Goal: Navigation & Orientation: Find specific page/section

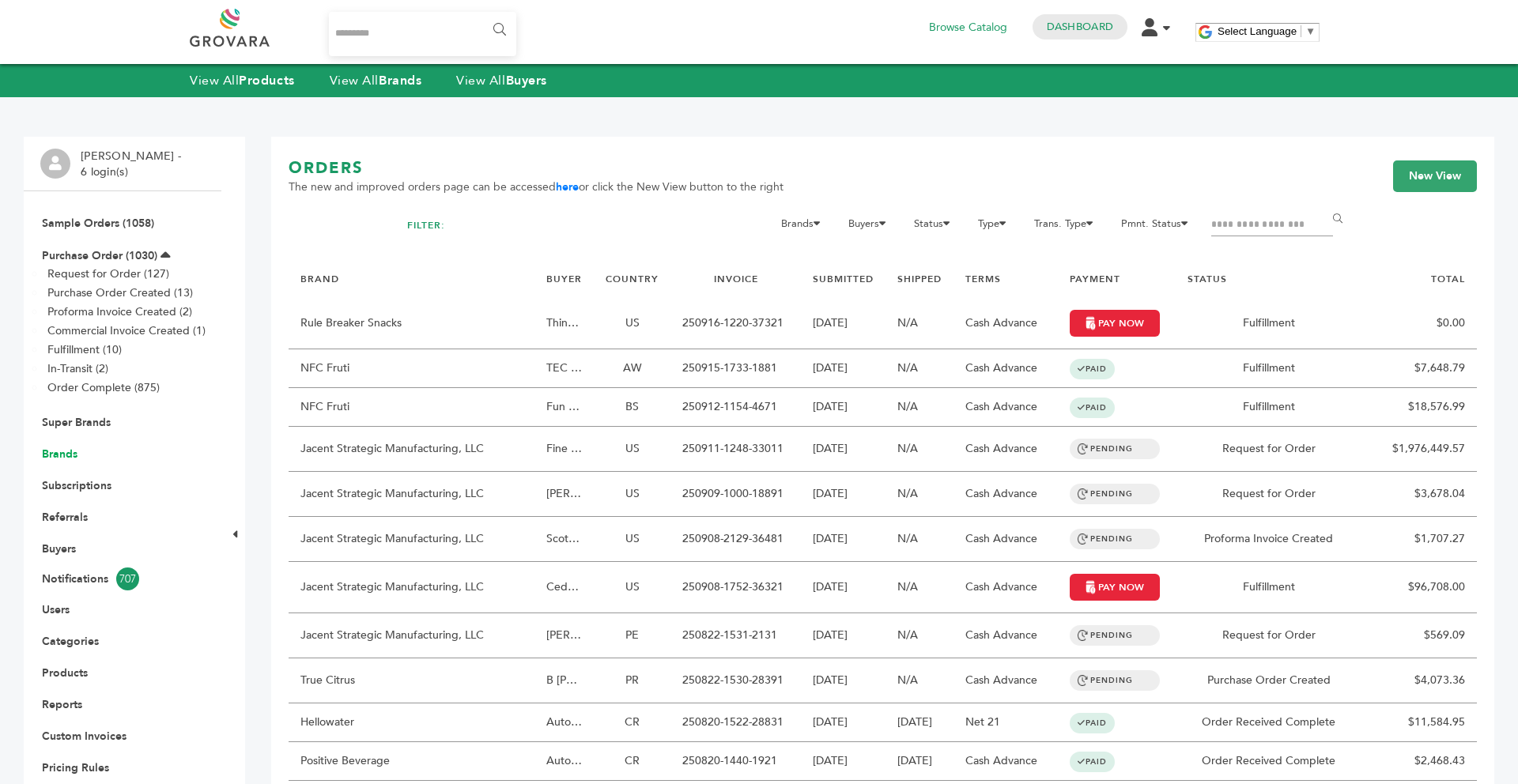
click at [51, 455] on link "Brands" at bounding box center [59, 453] width 36 height 15
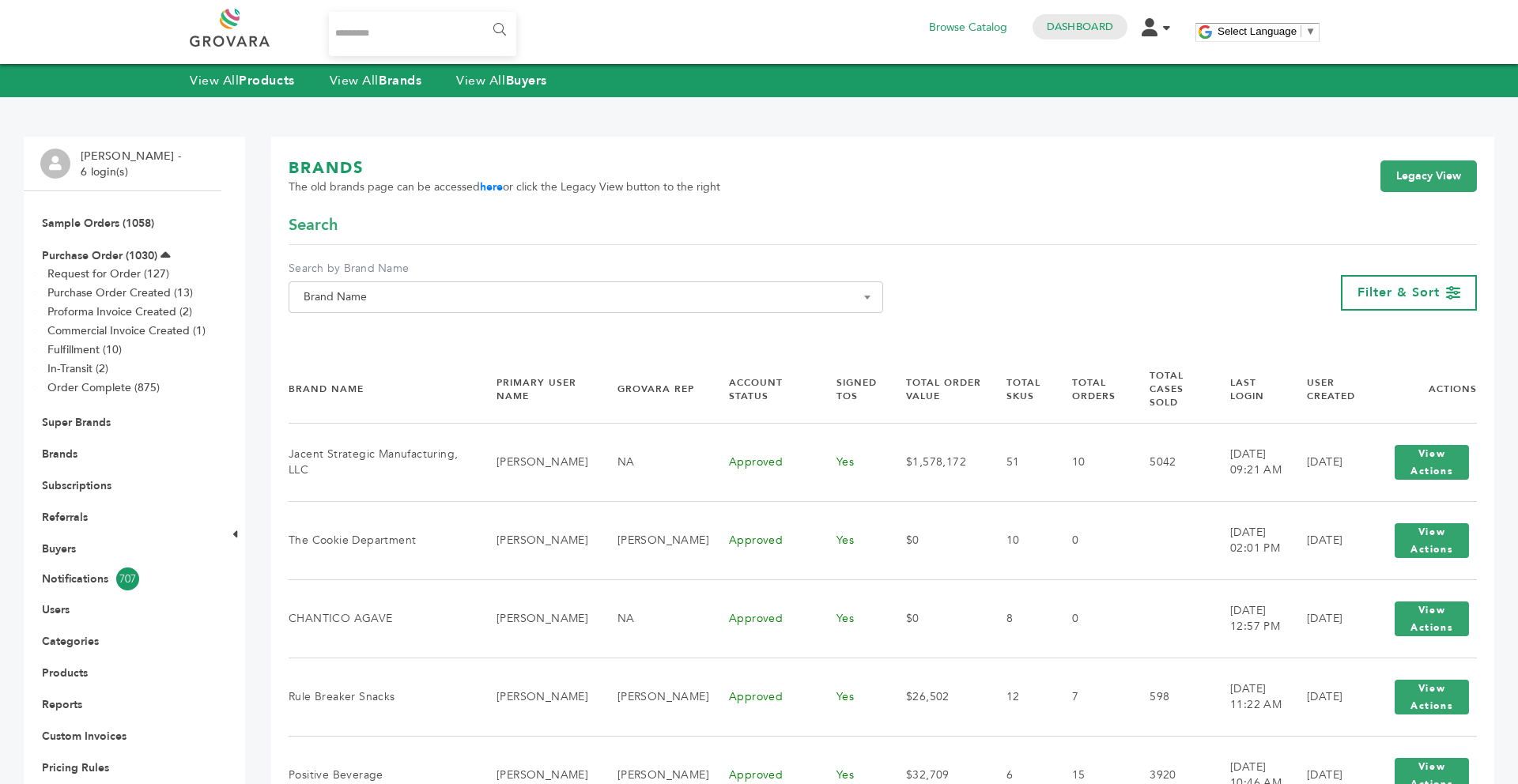
click at [491, 304] on span "Brand Name" at bounding box center [586, 297] width 577 height 22
click at [399, 331] on input "Search" at bounding box center [586, 326] width 586 height 20
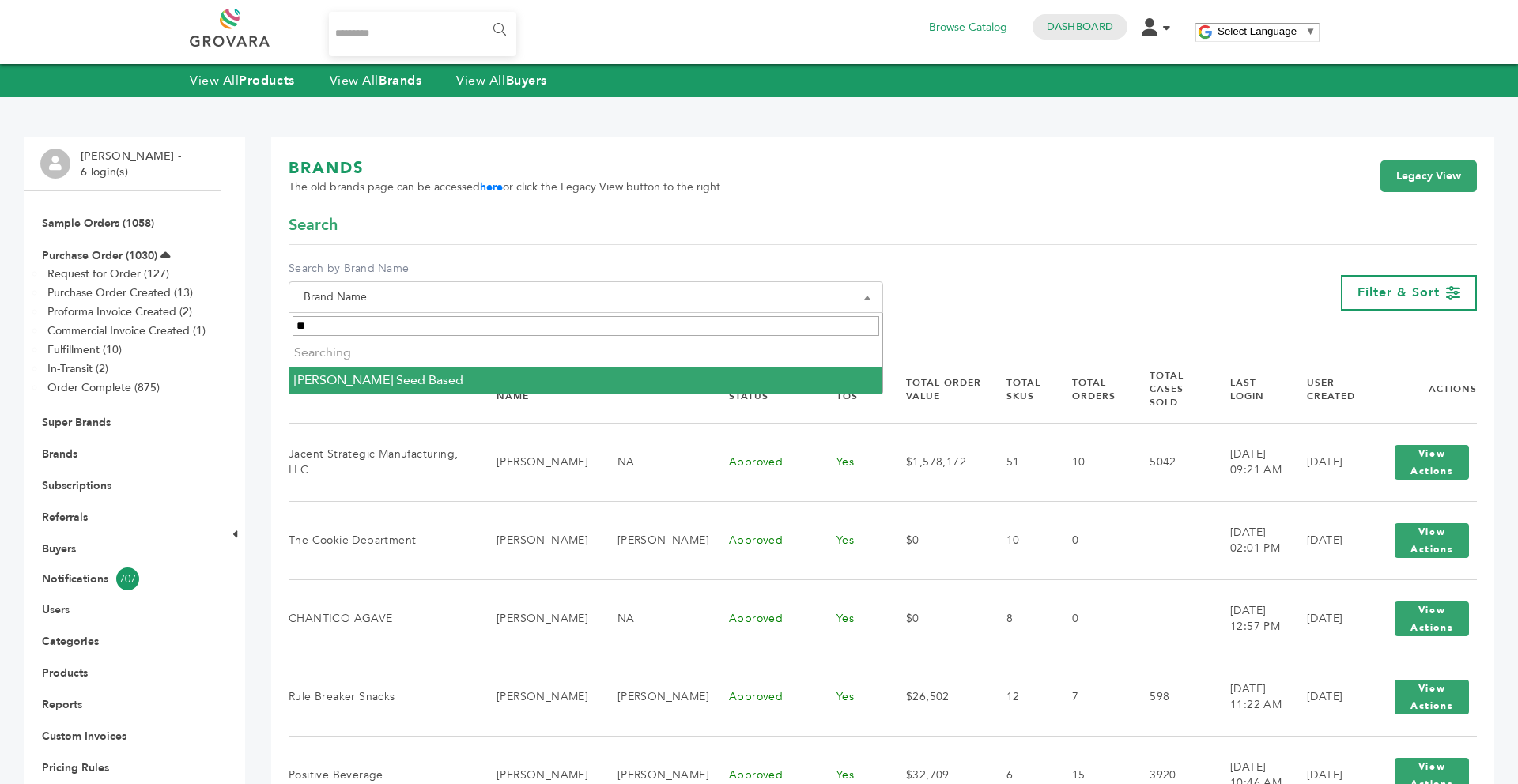
type input "*"
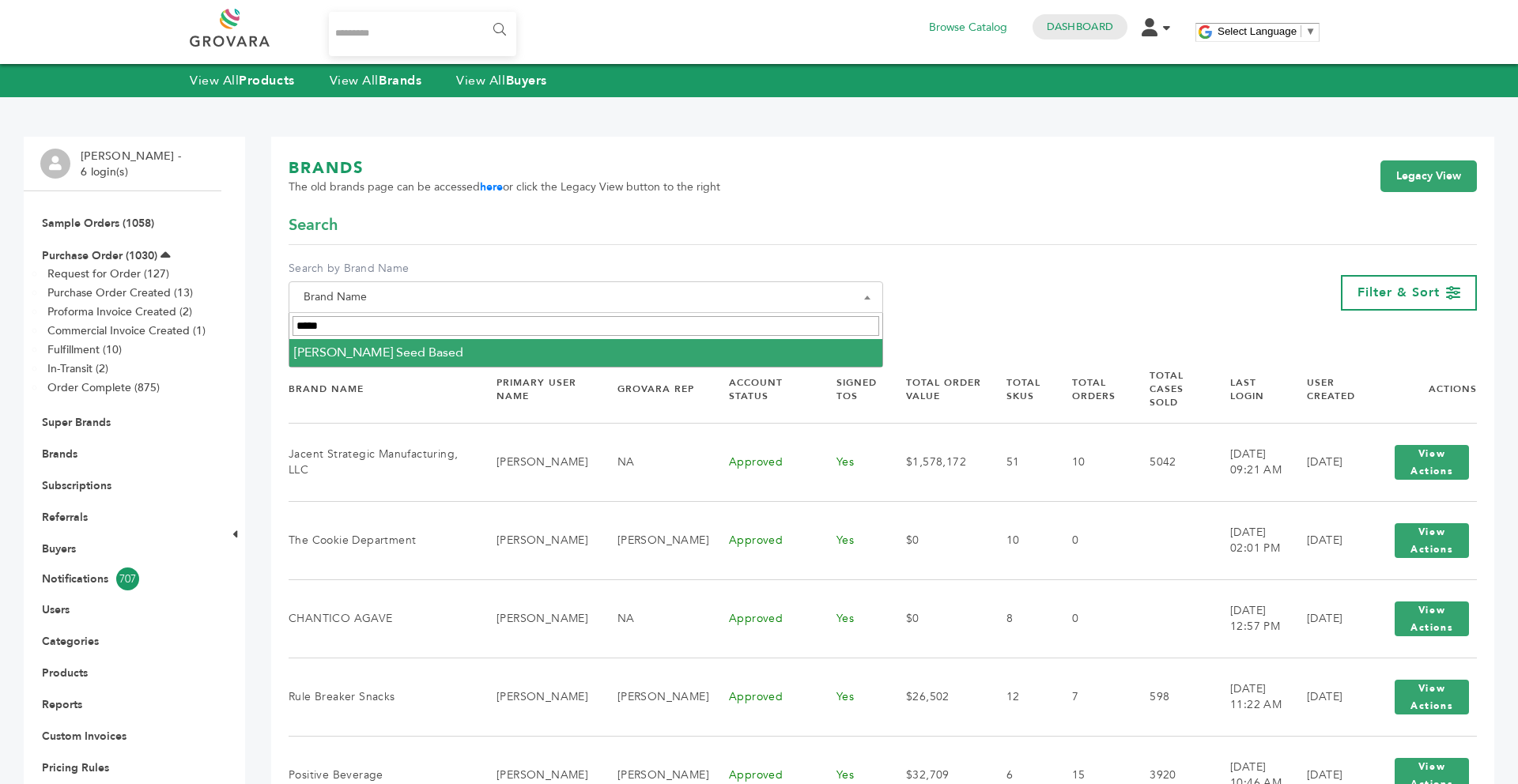
type input "*****"
select select "**********"
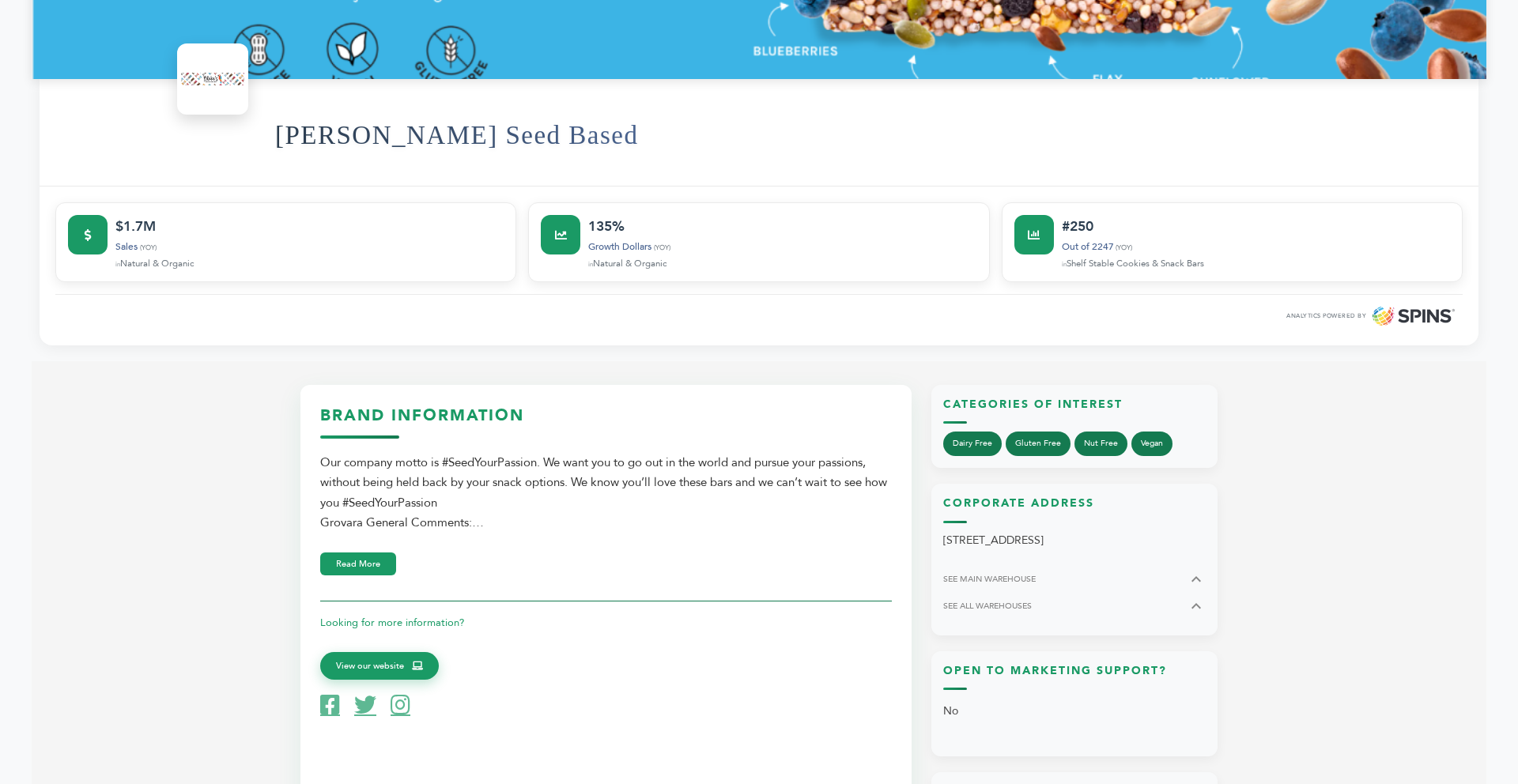
scroll to position [537, 0]
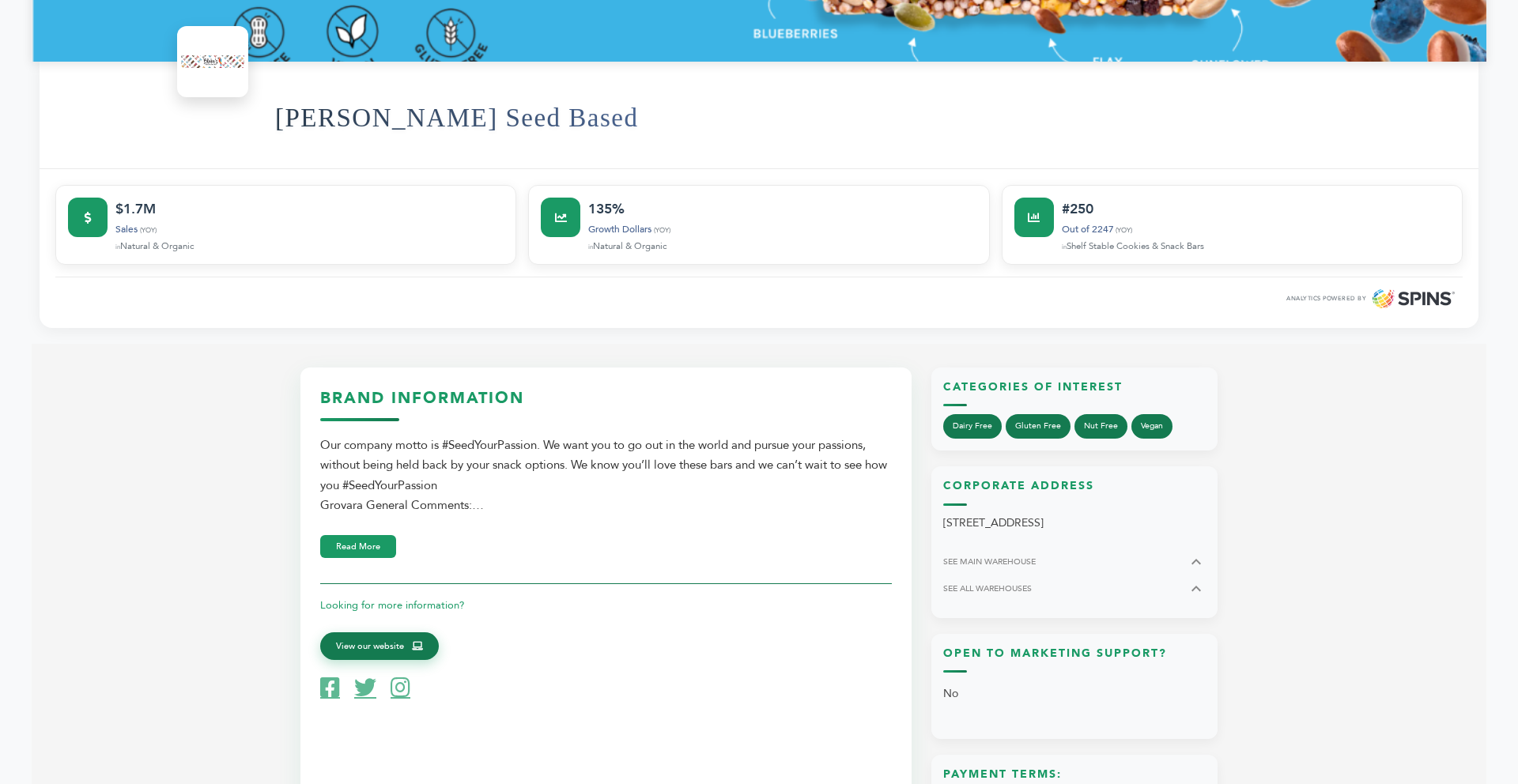
click at [381, 642] on span "View our website" at bounding box center [370, 646] width 68 height 14
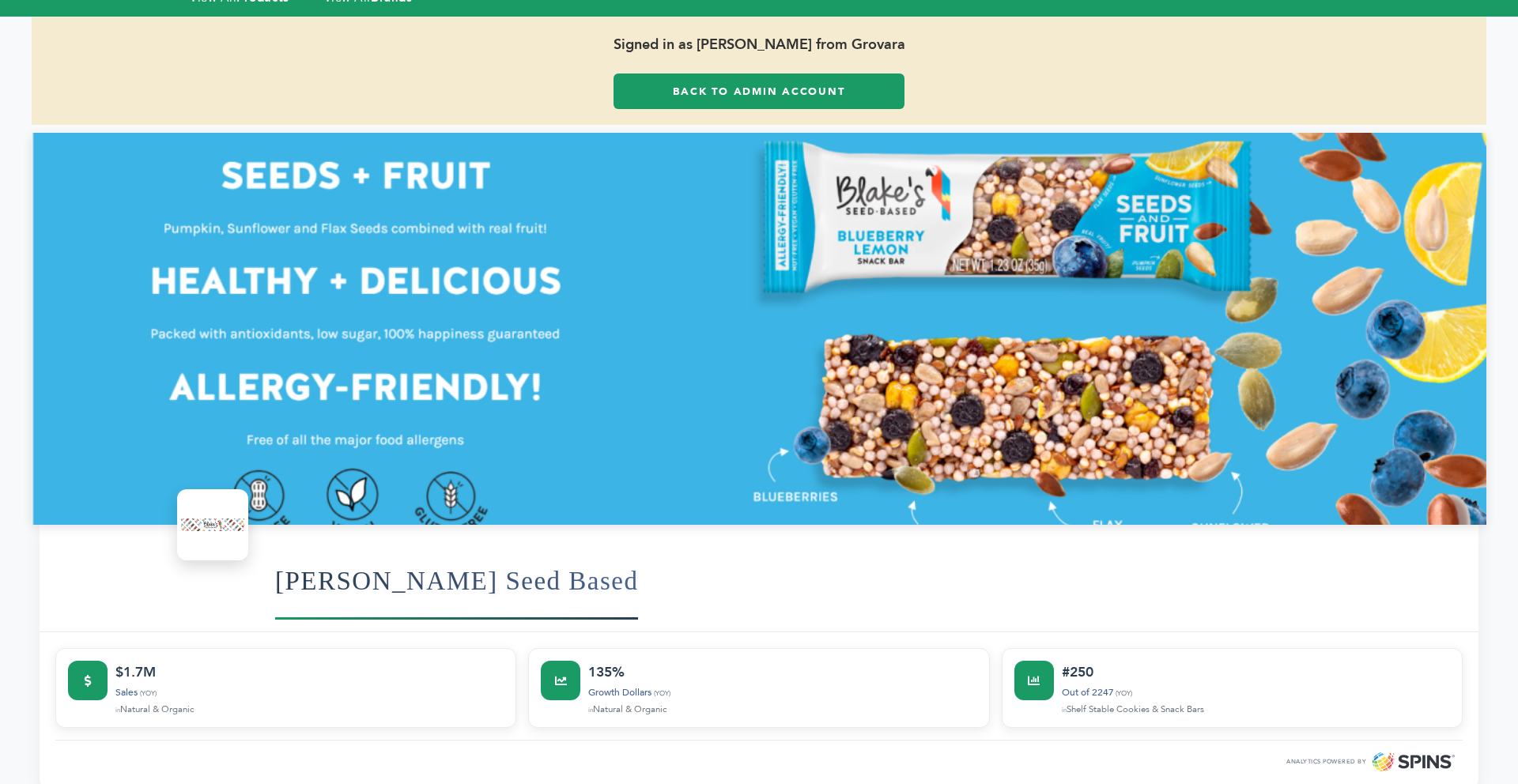
scroll to position [0, 0]
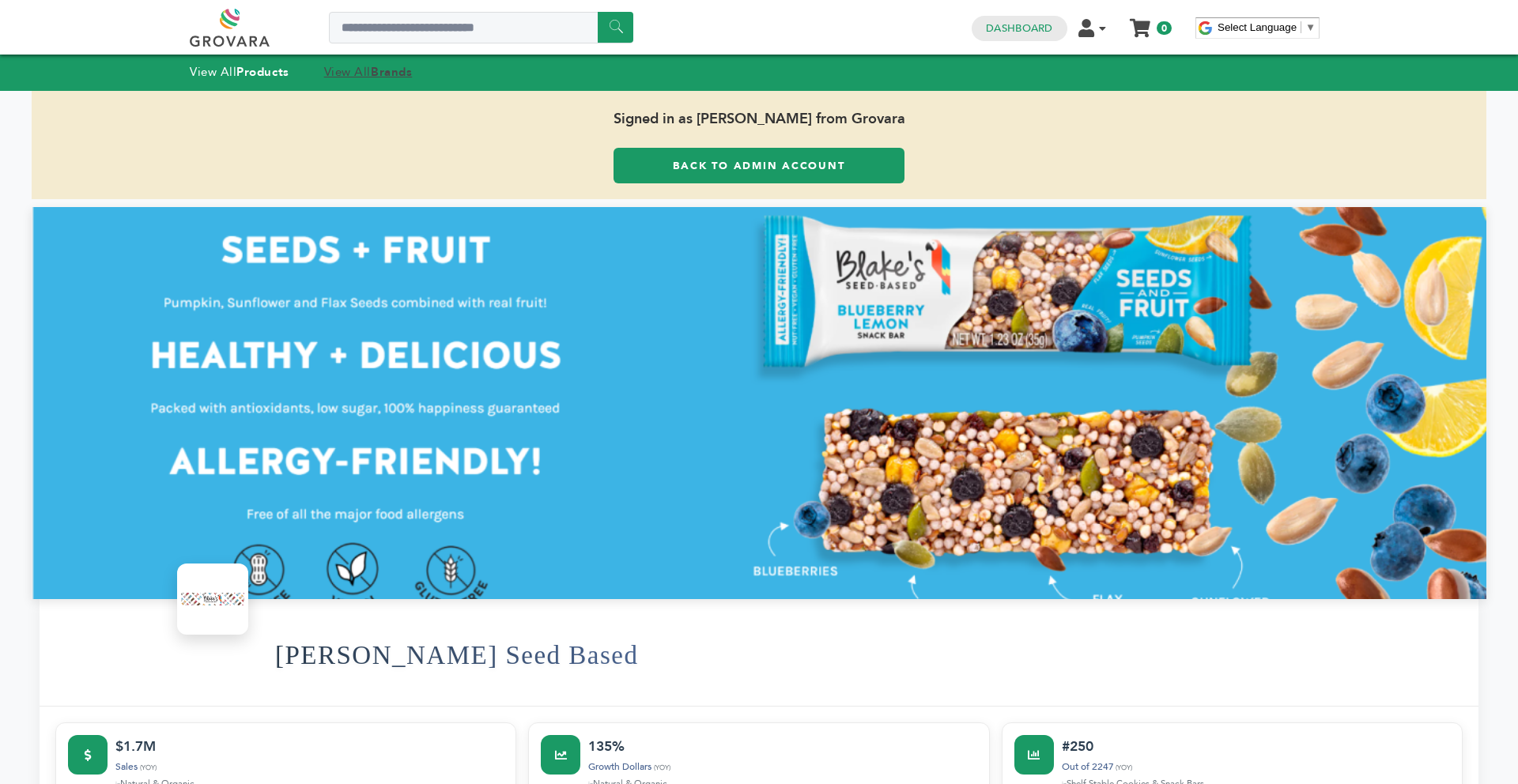
click at [377, 76] on strong "Brands" at bounding box center [391, 72] width 41 height 16
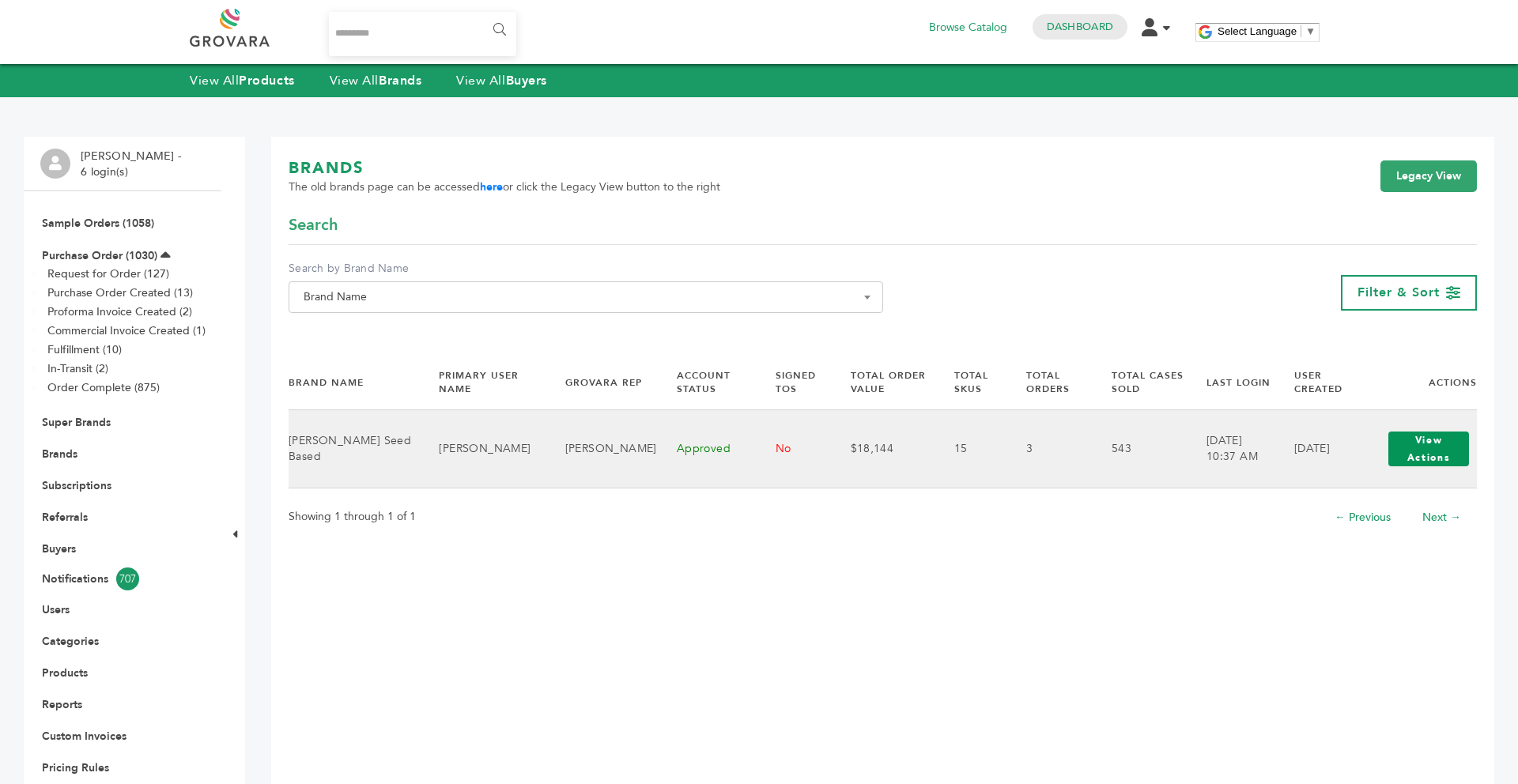
click at [1420, 447] on button "View Actions" at bounding box center [1429, 449] width 81 height 35
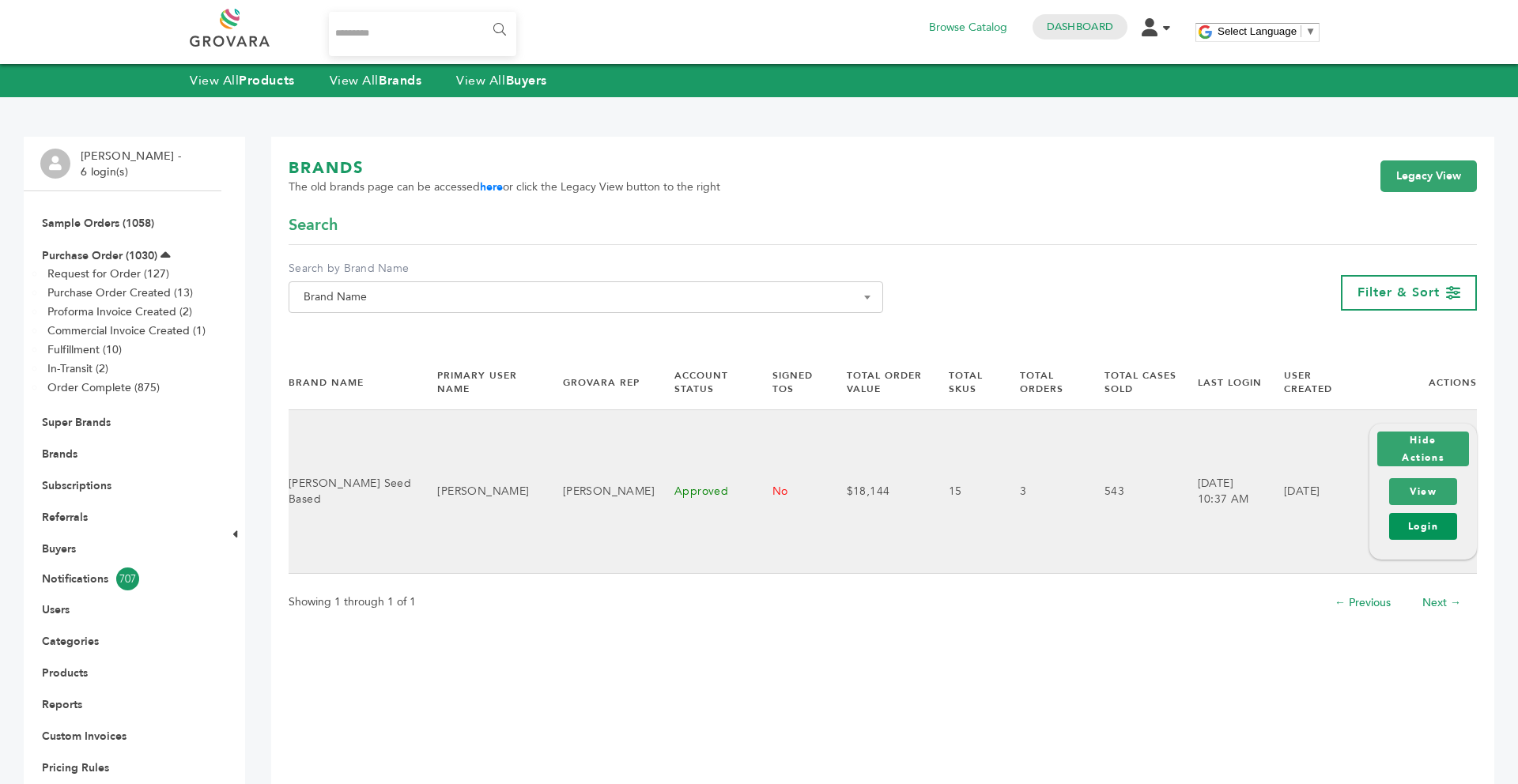
click at [1406, 522] on link "Login" at bounding box center [1423, 526] width 68 height 27
